Goal: Task Accomplishment & Management: Complete application form

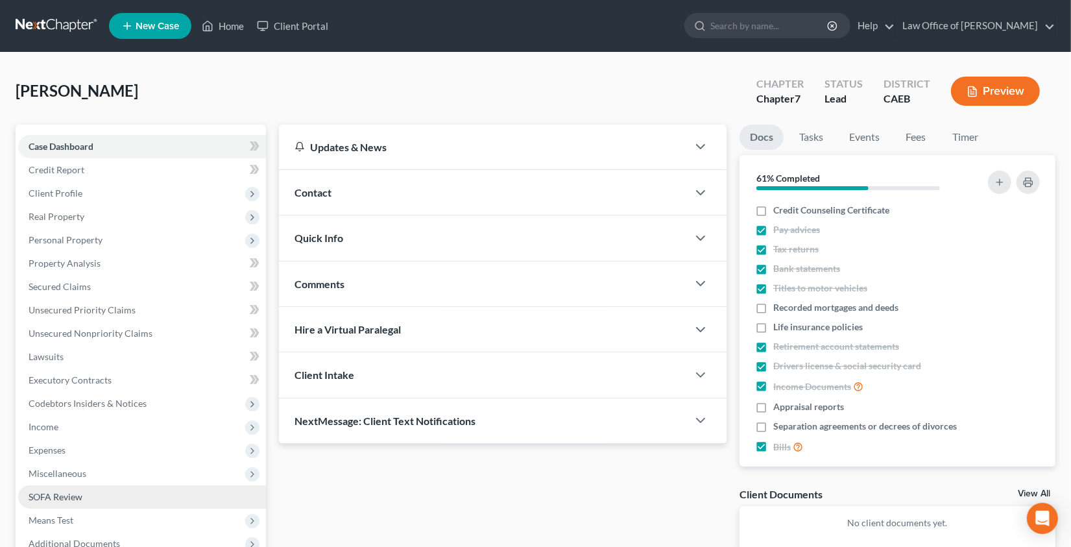
click at [126, 491] on link "SOFA Review" at bounding box center [142, 496] width 248 height 23
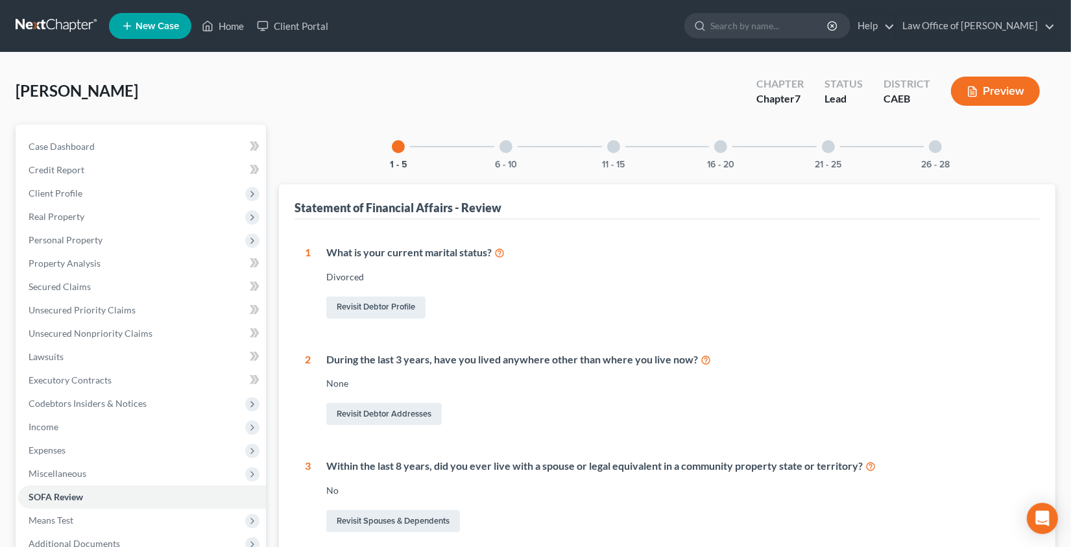
click at [723, 147] on div at bounding box center [720, 146] width 13 height 13
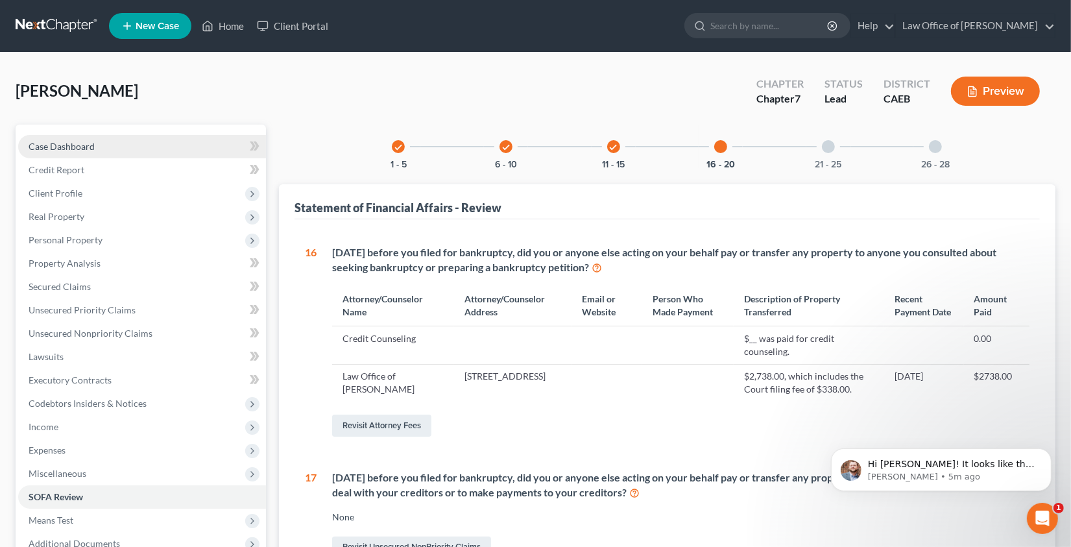
click at [104, 141] on link "Case Dashboard" at bounding box center [142, 146] width 248 height 23
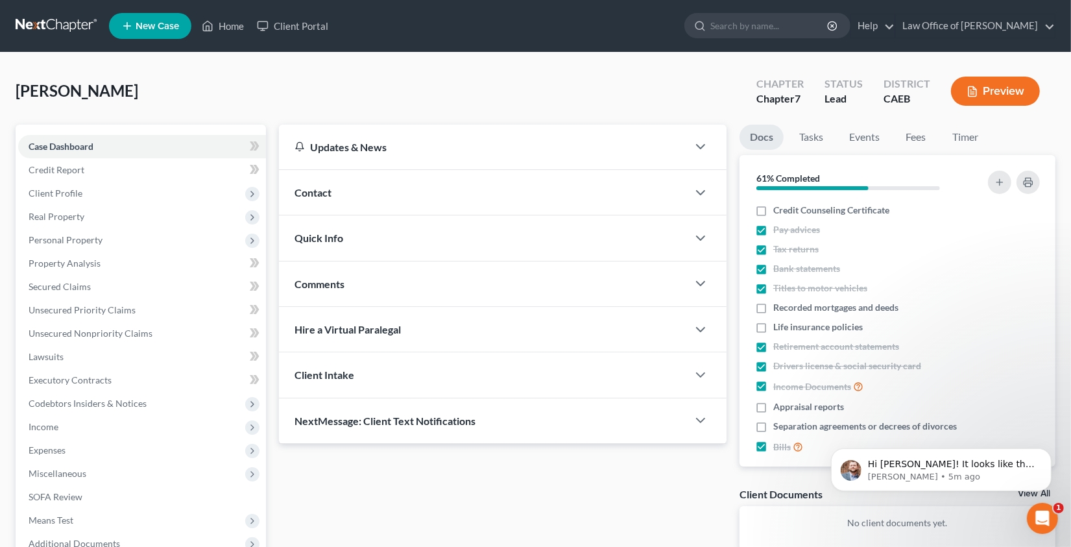
click at [381, 241] on div "Quick Info" at bounding box center [483, 237] width 409 height 45
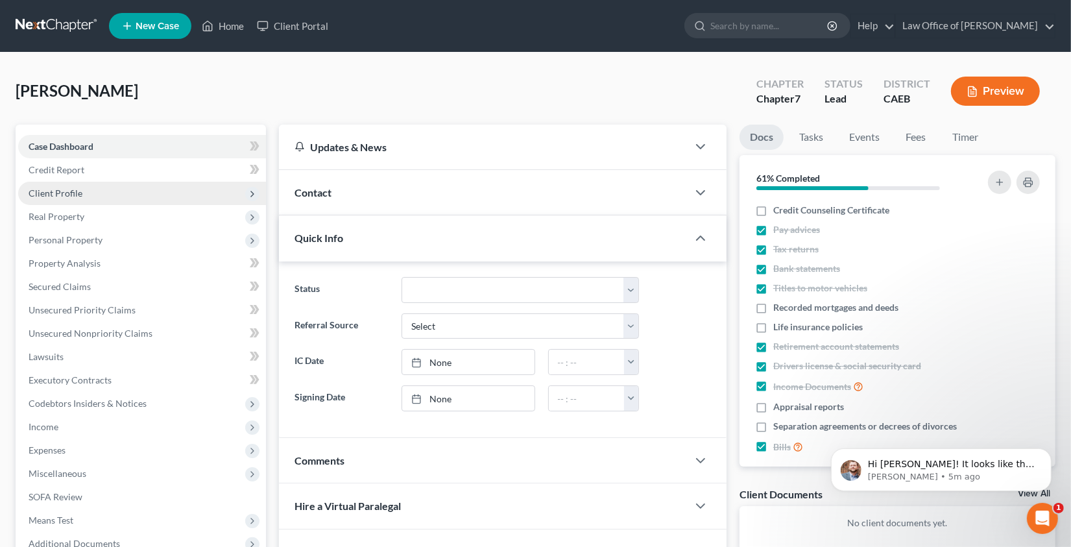
click at [69, 192] on span "Client Profile" at bounding box center [56, 192] width 54 height 11
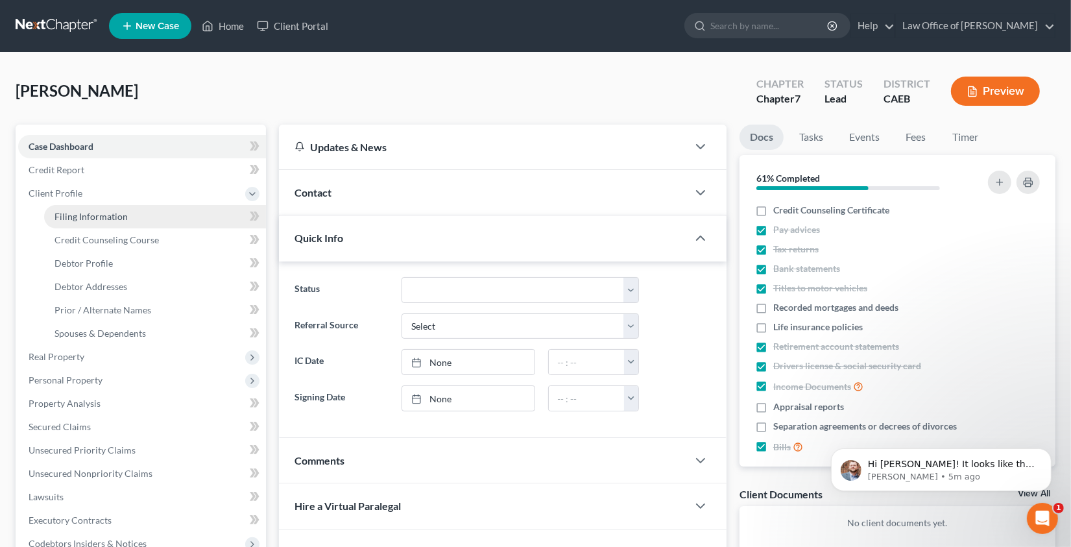
click at [78, 213] on span "Filing Information" at bounding box center [90, 216] width 73 height 11
select select "1"
select select "0"
select select "4"
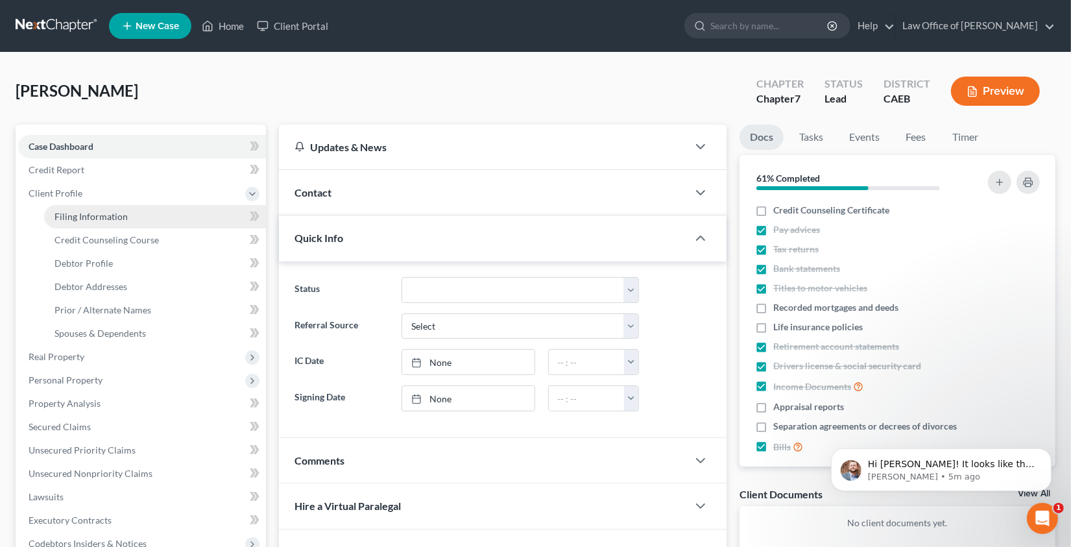
select select "0"
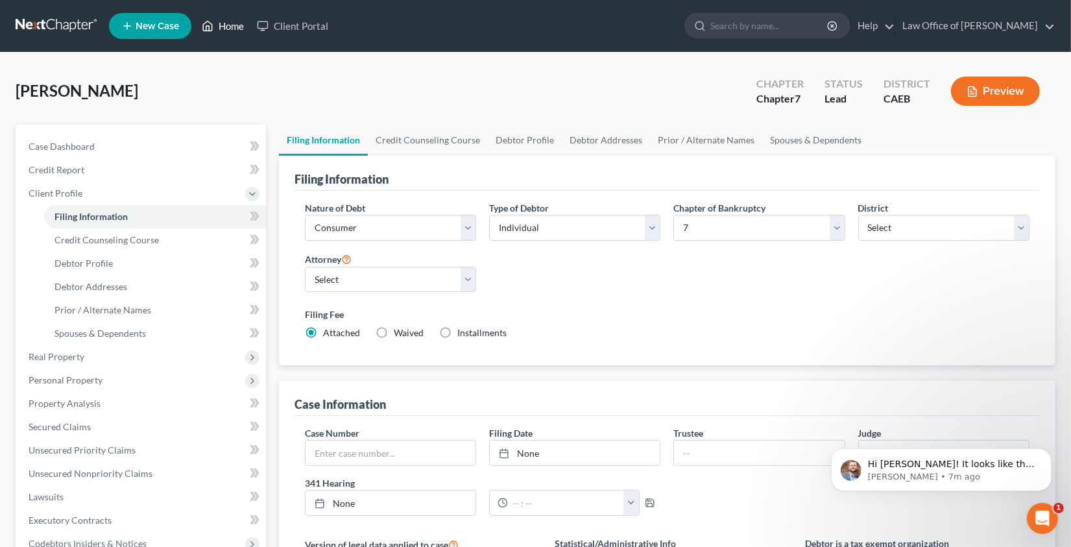
click at [225, 25] on link "Home" at bounding box center [222, 25] width 55 height 23
